Goal: Information Seeking & Learning: Learn about a topic

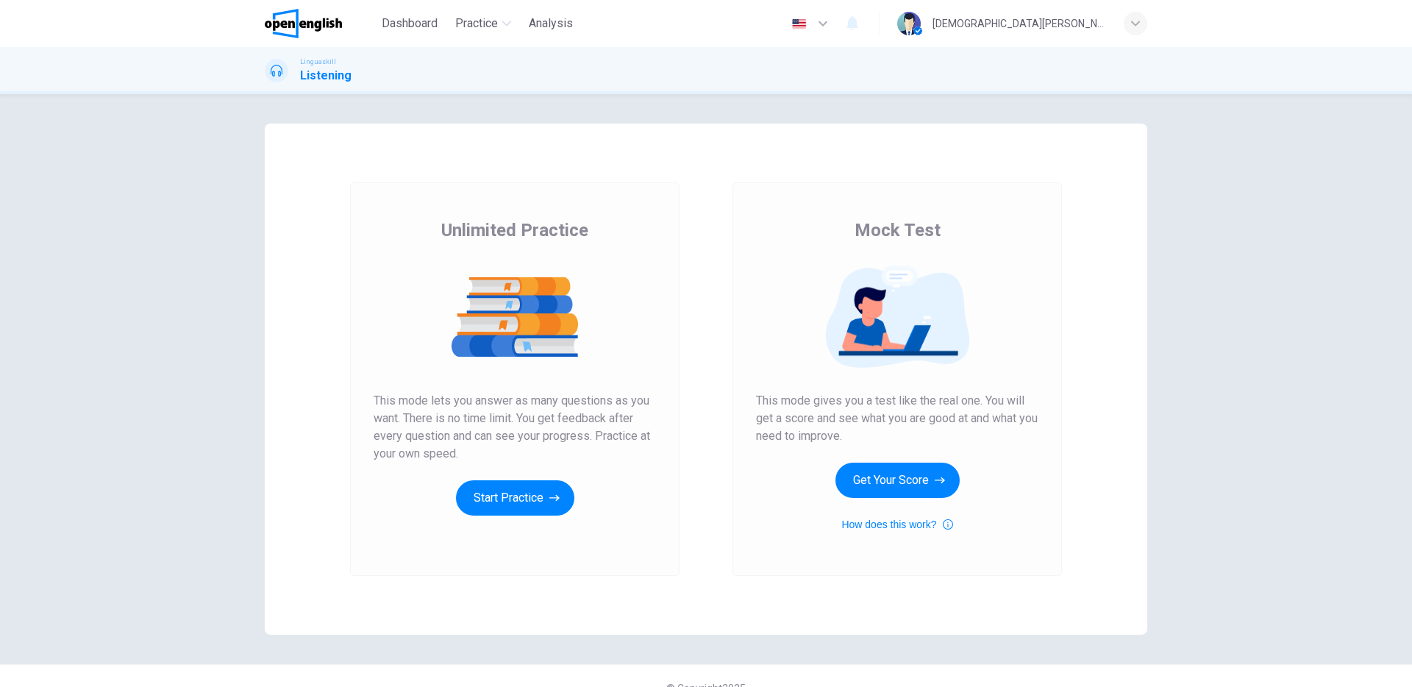
drag, startPoint x: 510, startPoint y: 229, endPoint x: 658, endPoint y: 235, distance: 148.7
click at [658, 235] on div "Unlimited Practice This mode lets you answer as many questions as you want. The…" at bounding box center [515, 379] width 330 height 394
click at [519, 490] on button "Start Practice" at bounding box center [515, 497] width 118 height 35
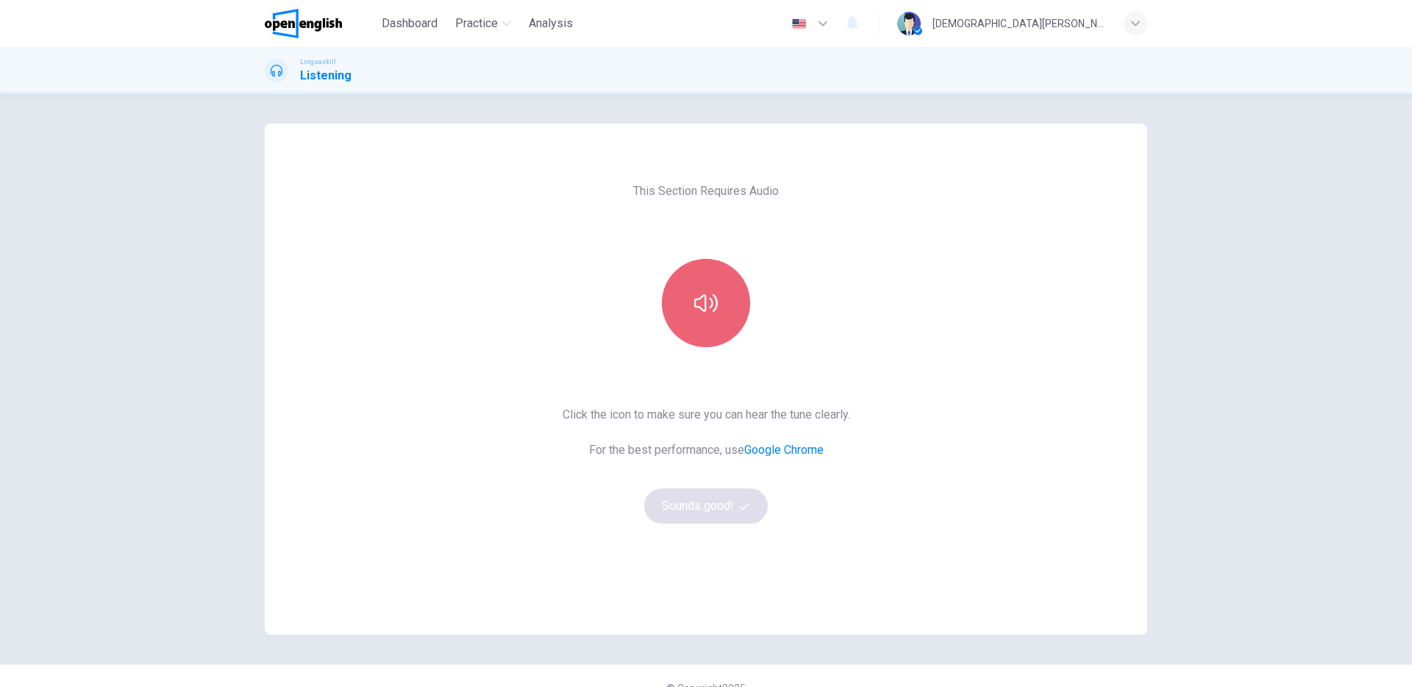
click at [701, 316] on button "button" at bounding box center [706, 303] width 88 height 88
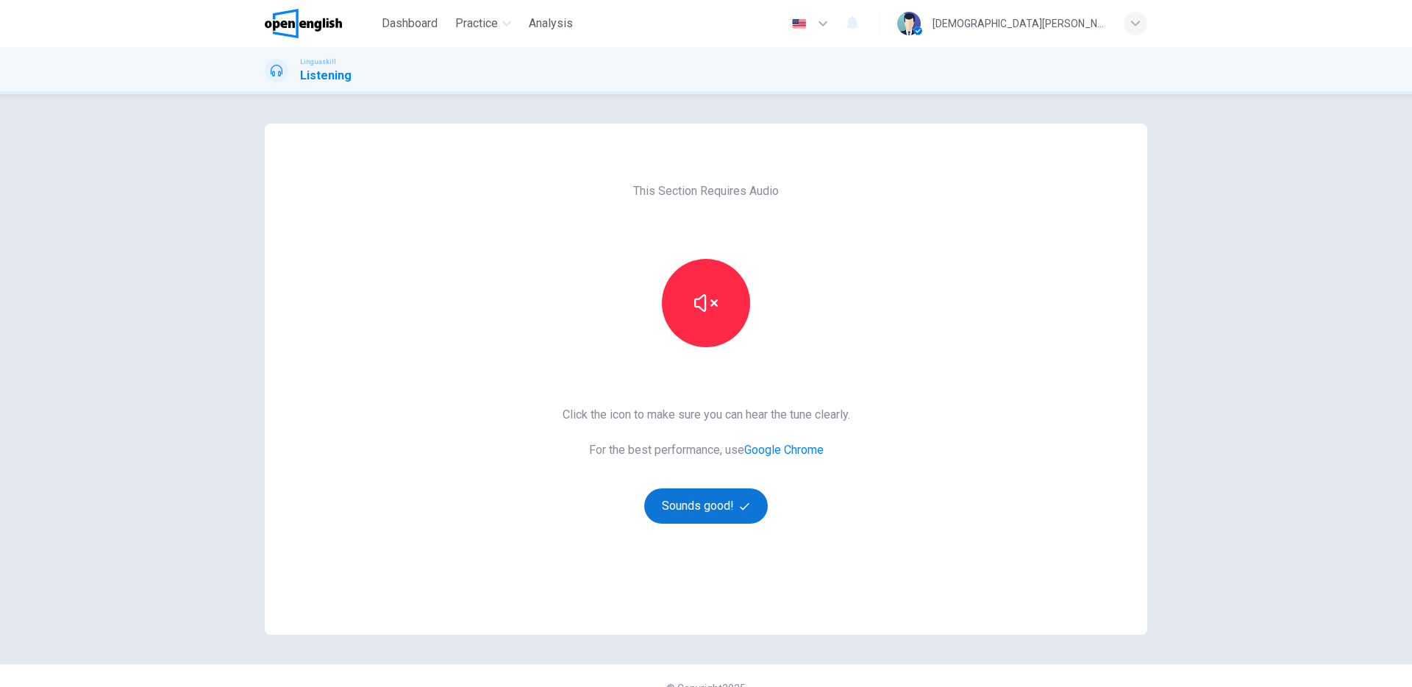
click at [701, 509] on button "Sounds good!" at bounding box center [706, 505] width 124 height 35
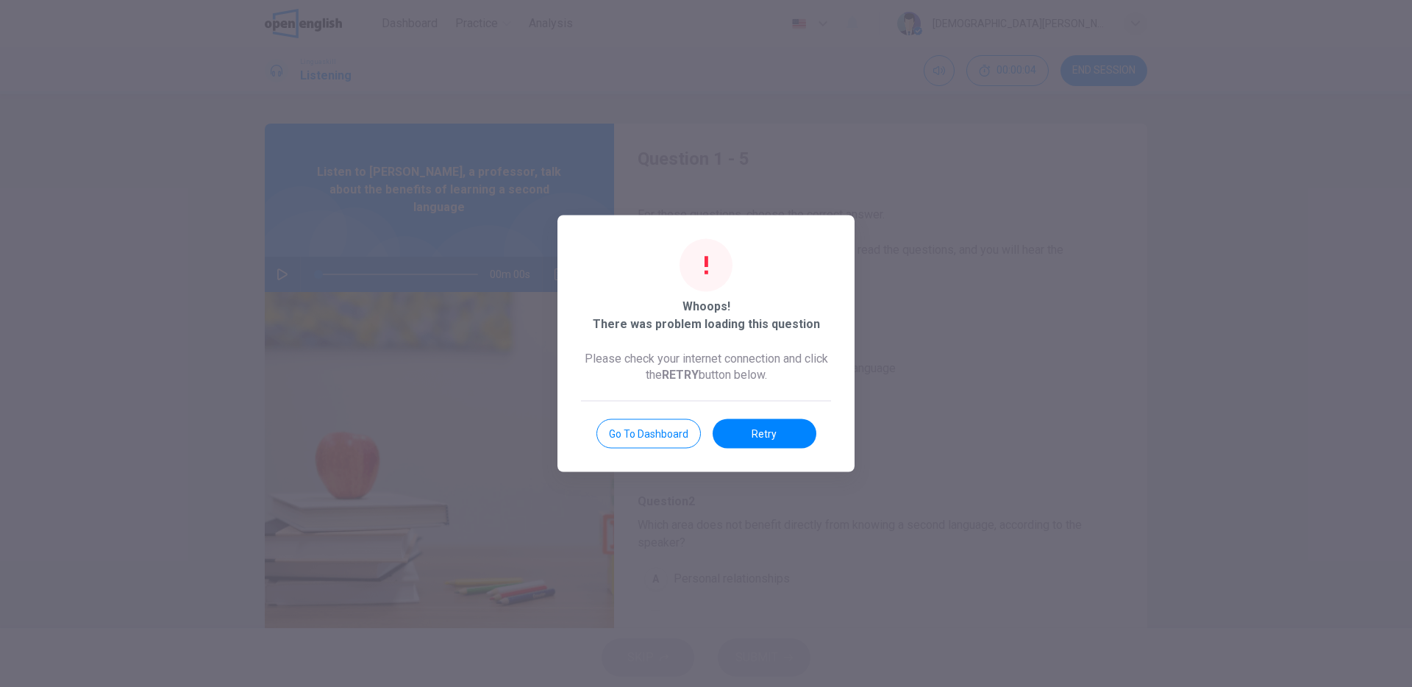
drag, startPoint x: 642, startPoint y: 330, endPoint x: 759, endPoint y: 386, distance: 130.0
click at [781, 332] on div "Whoops! There was problem loading this question Please check your internet conn…" at bounding box center [706, 344] width 297 height 257
click at [758, 443] on button "Retry" at bounding box center [765, 433] width 104 height 29
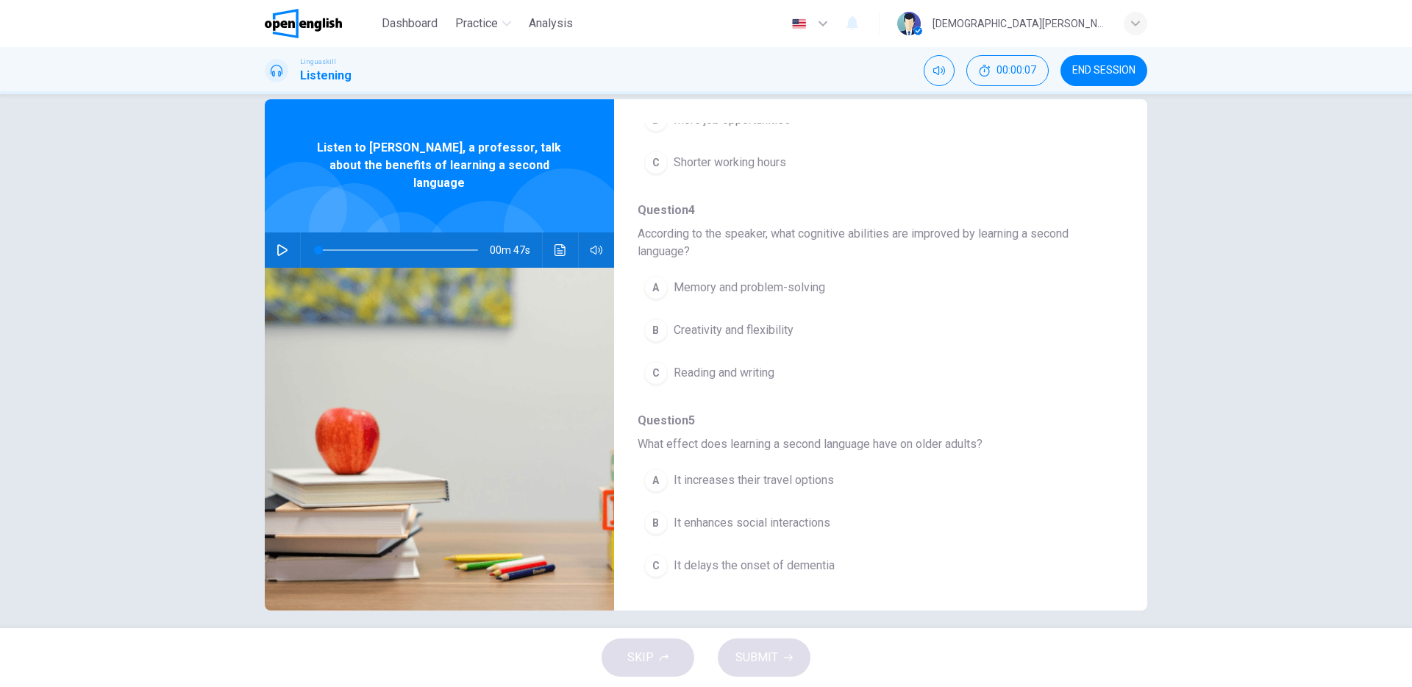
scroll to position [36, 0]
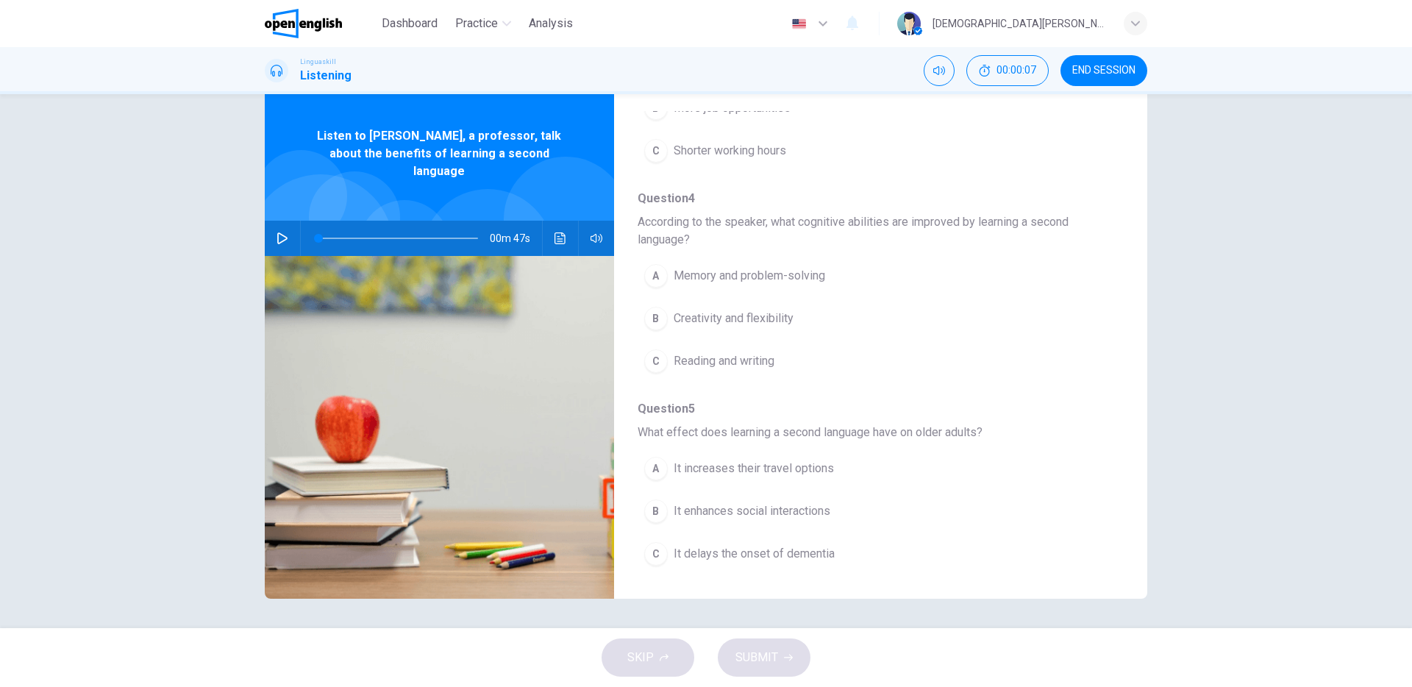
click at [277, 232] on icon "button" at bounding box center [283, 238] width 12 height 12
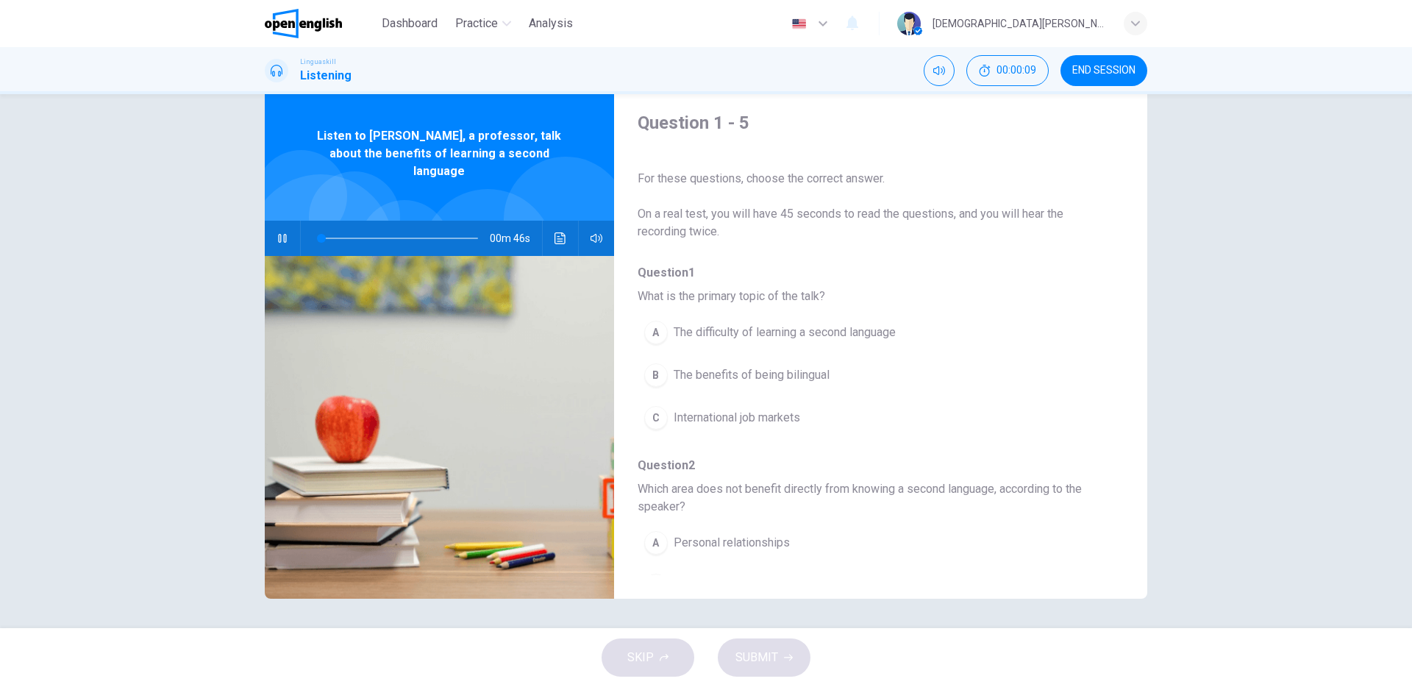
scroll to position [0, 0]
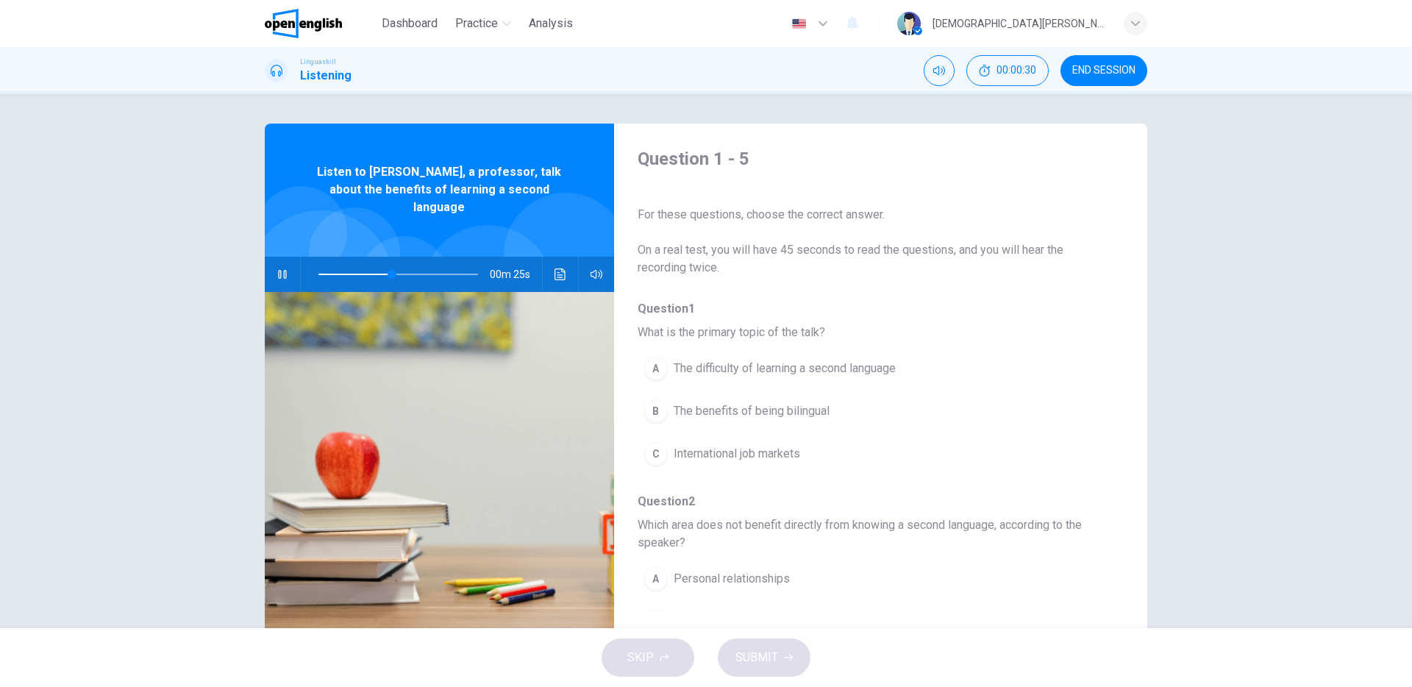
type input "**"
click at [1112, 85] on button "END SESSION" at bounding box center [1104, 70] width 87 height 31
